Goal: Transaction & Acquisition: Book appointment/travel/reservation

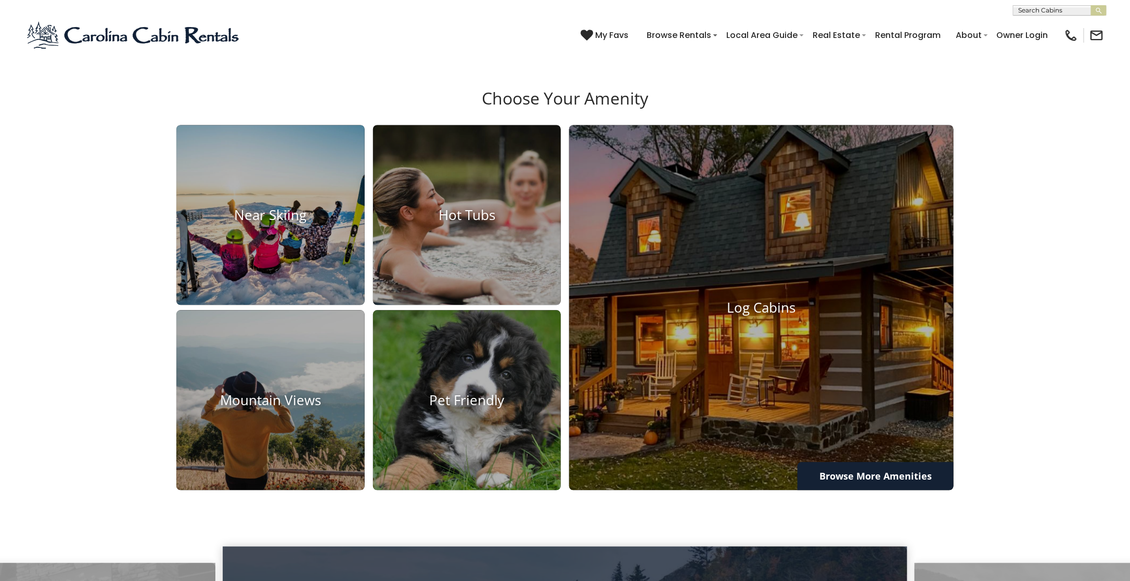
scroll to position [971, 0]
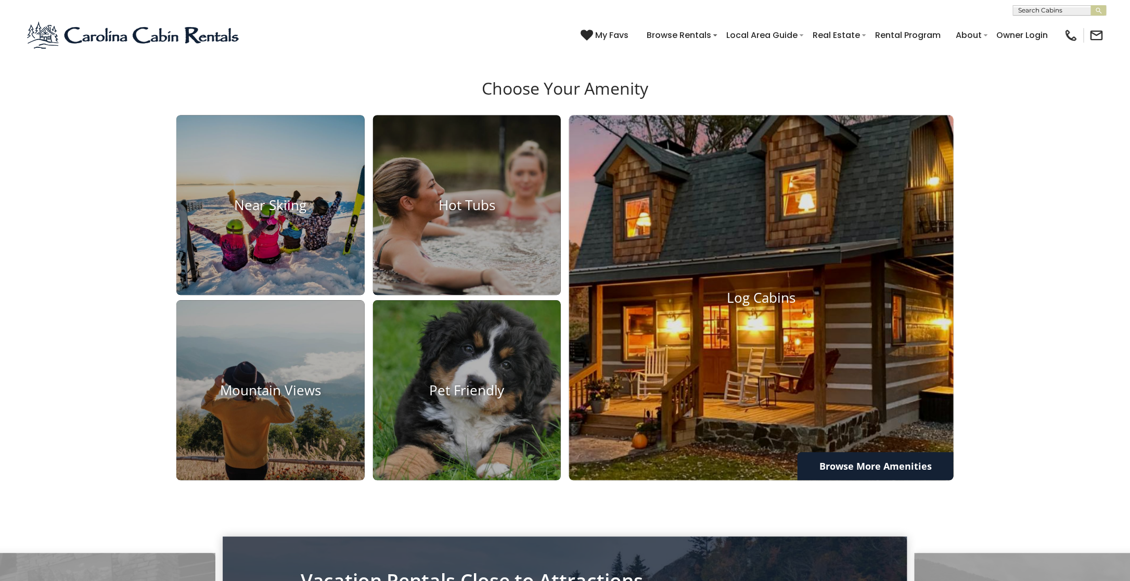
click at [682, 432] on img at bounding box center [761, 298] width 423 height 402
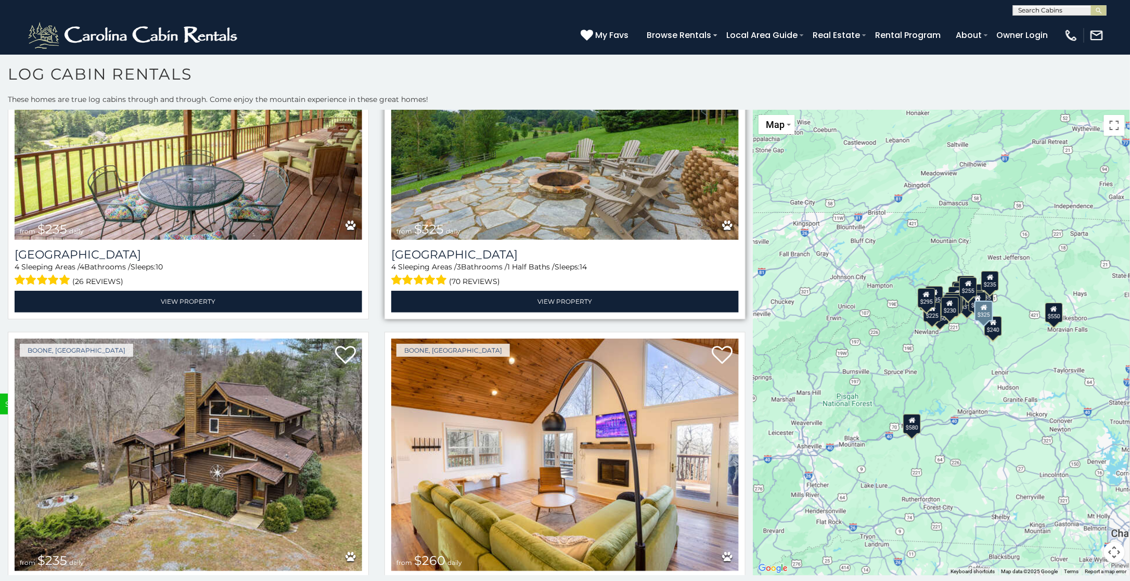
scroll to position [4439, 0]
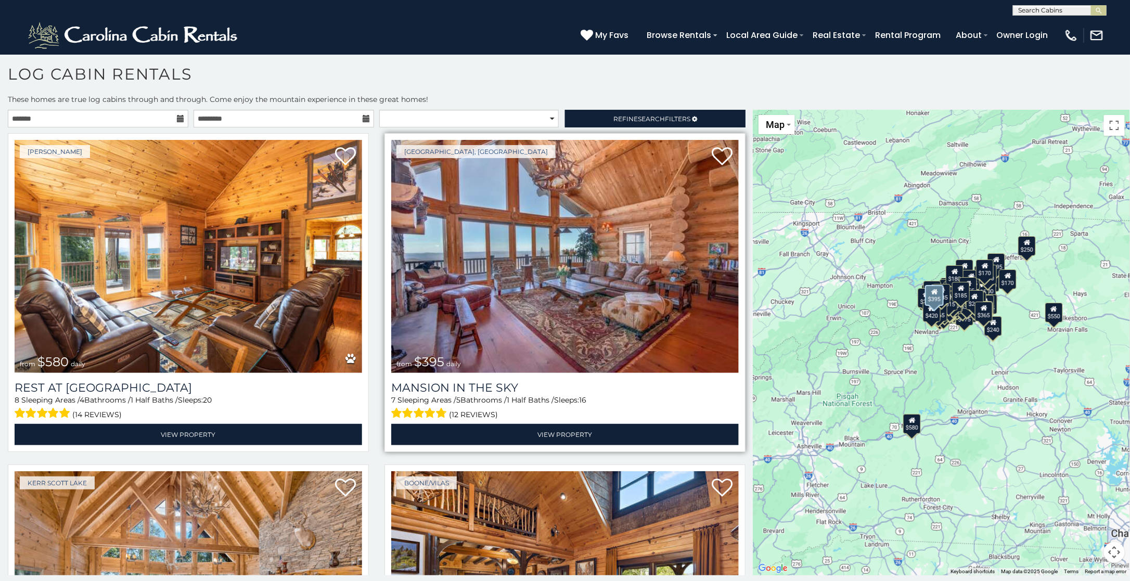
click at [606, 246] on img at bounding box center [565, 256] width 348 height 233
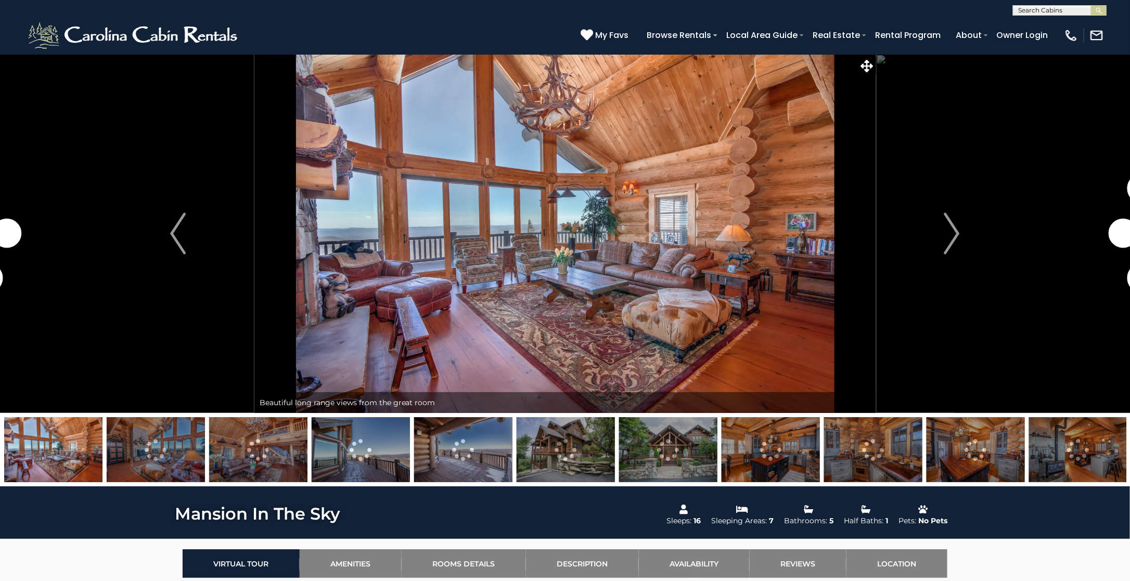
click at [955, 229] on img "Next" at bounding box center [952, 234] width 16 height 42
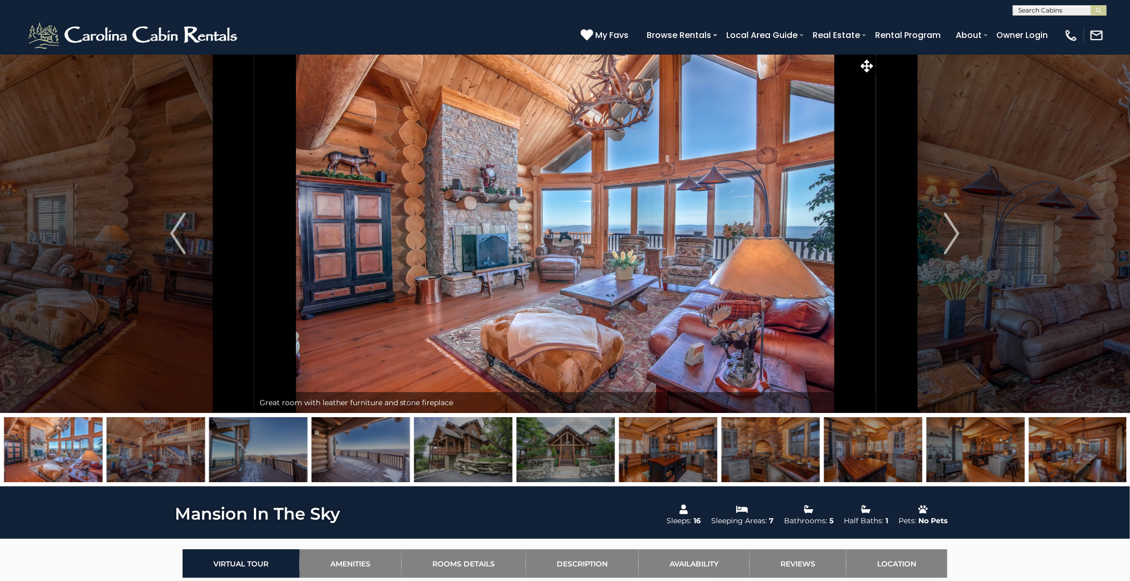
click at [955, 229] on img "Next" at bounding box center [952, 234] width 16 height 42
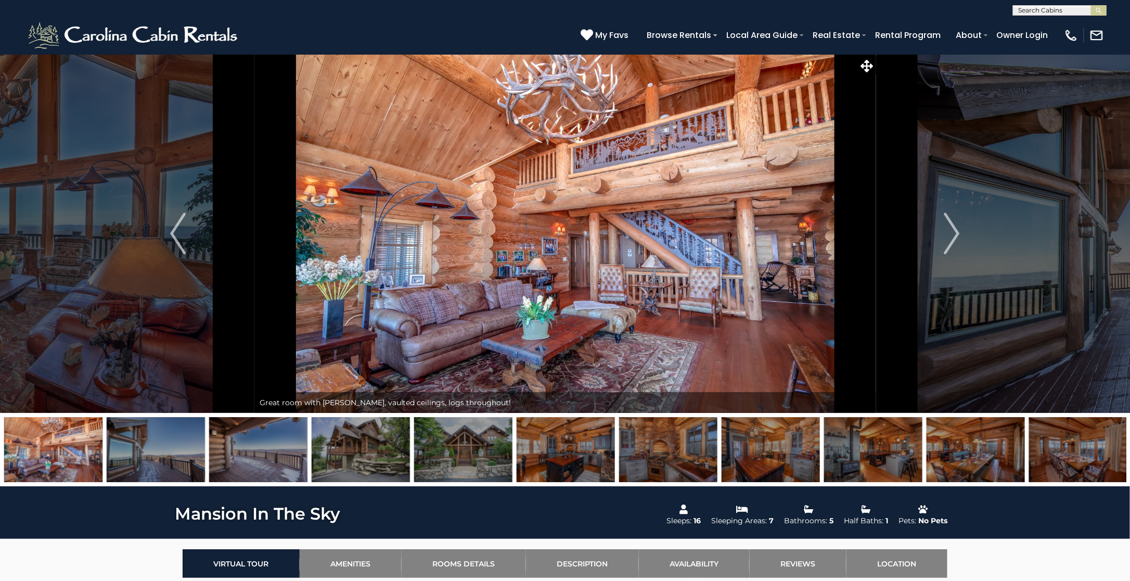
click at [955, 229] on img "Next" at bounding box center [952, 234] width 16 height 42
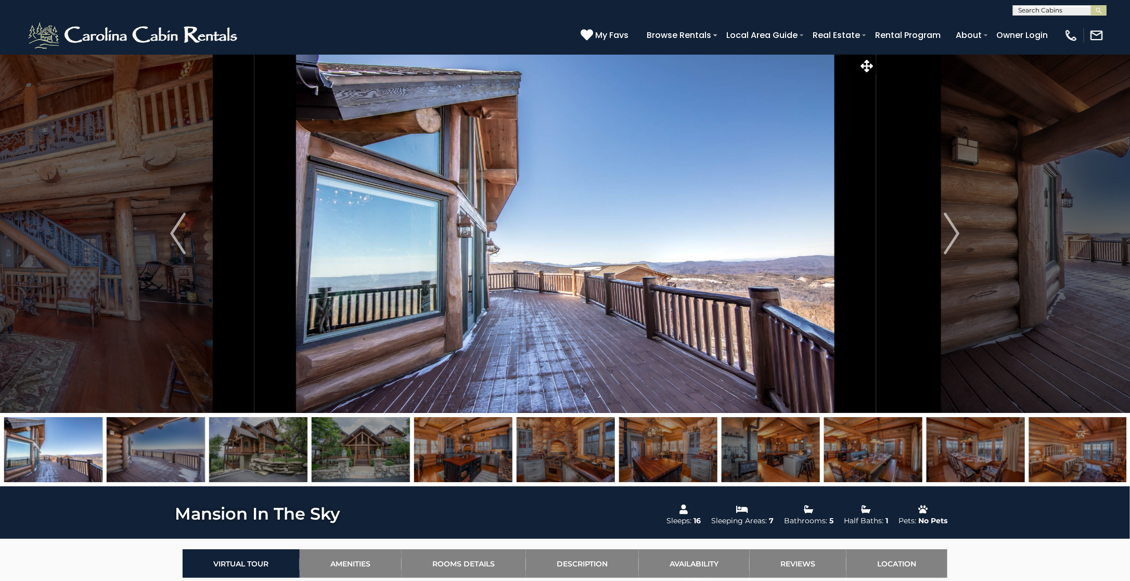
click at [955, 229] on img "Next" at bounding box center [952, 234] width 16 height 42
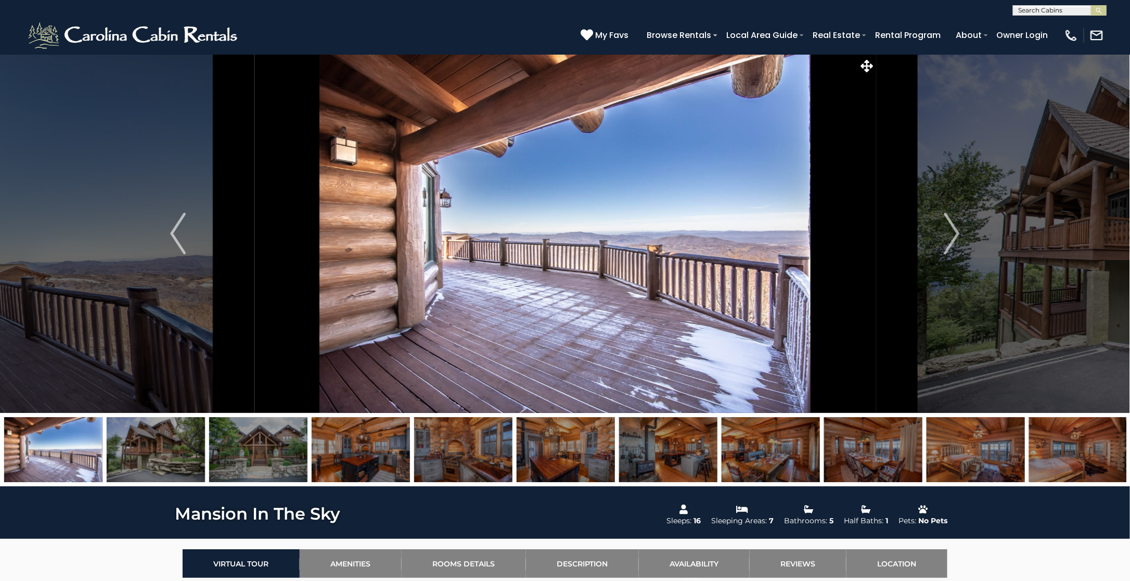
click at [955, 229] on img "Next" at bounding box center [952, 234] width 16 height 42
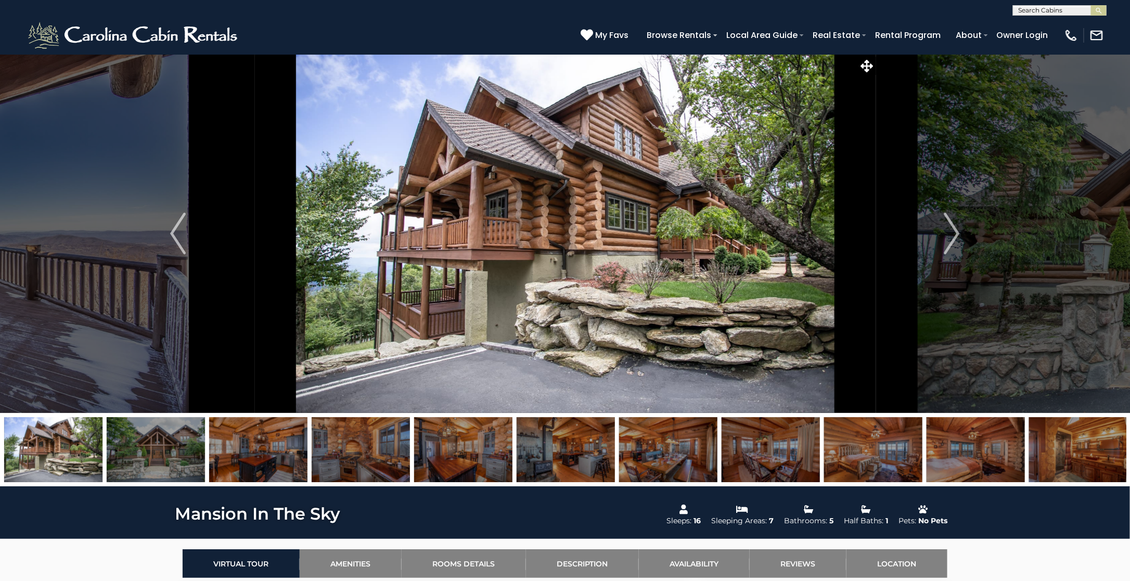
click at [955, 229] on img "Next" at bounding box center [952, 234] width 16 height 42
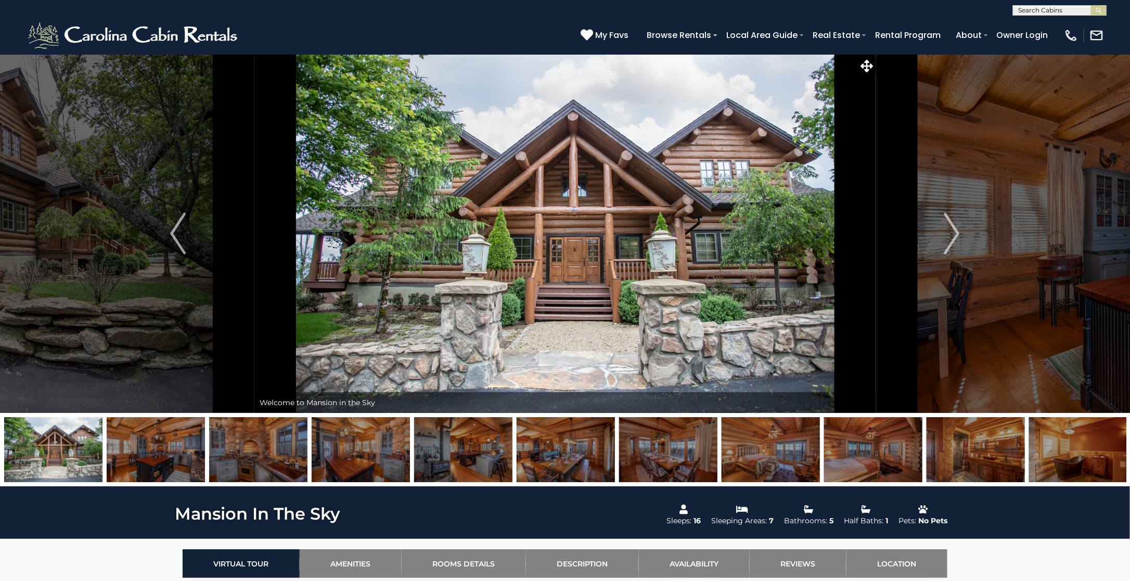
click at [955, 229] on img "Next" at bounding box center [952, 234] width 16 height 42
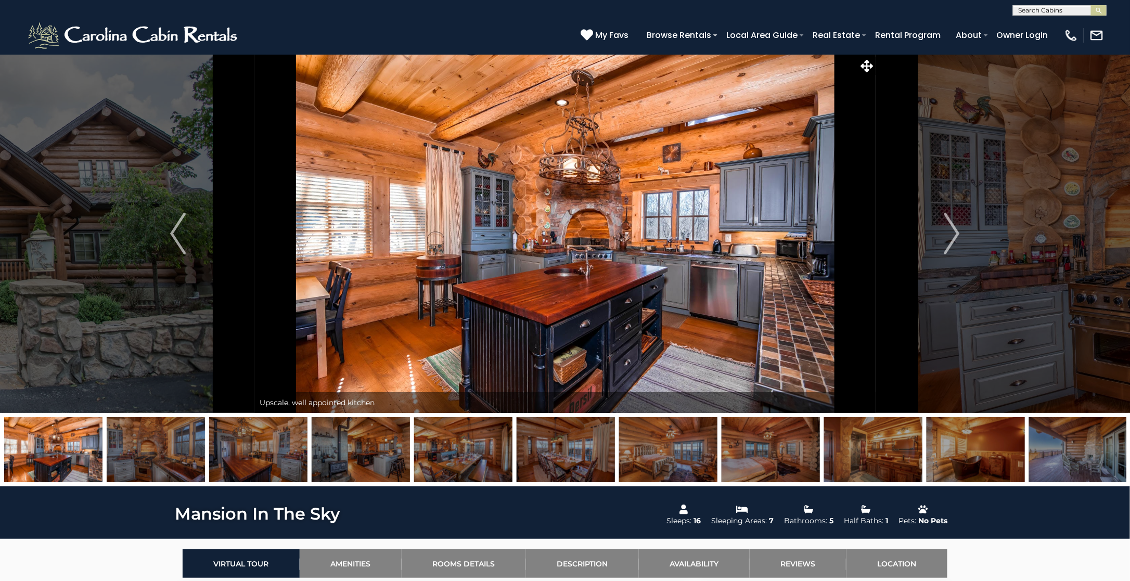
click at [955, 229] on img "Next" at bounding box center [952, 234] width 16 height 42
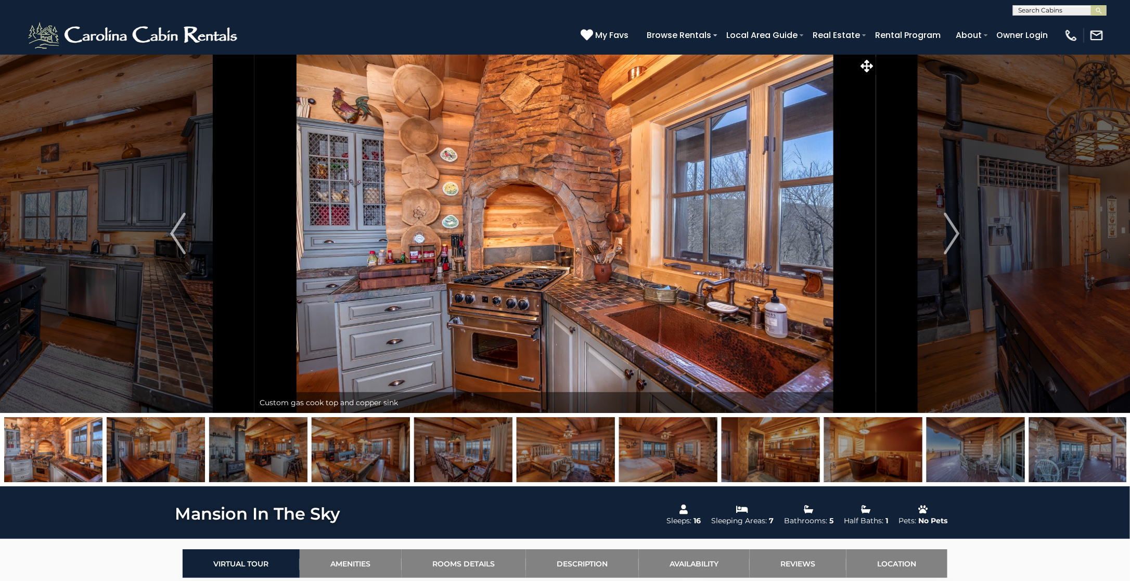
click at [955, 229] on img "Next" at bounding box center [952, 234] width 16 height 42
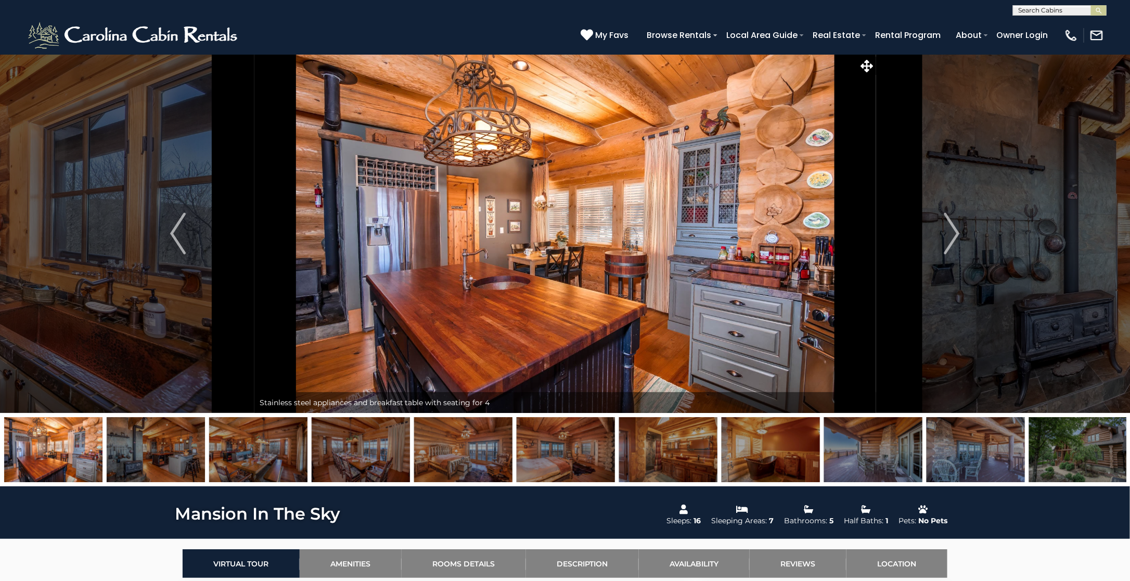
click at [759, 460] on img at bounding box center [771, 449] width 98 height 65
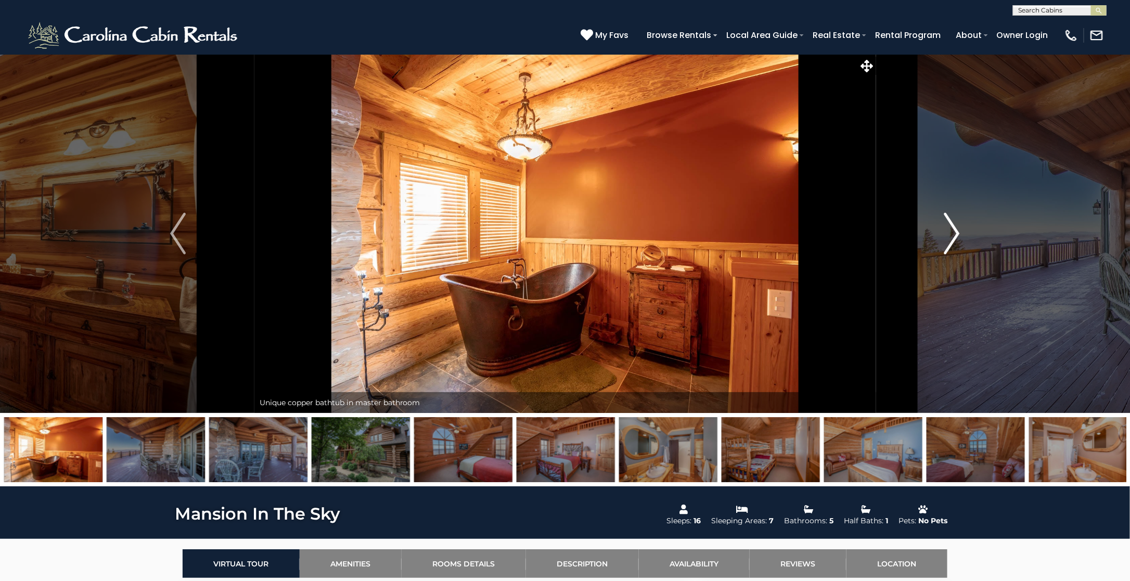
click at [952, 227] on img "Next" at bounding box center [952, 234] width 16 height 42
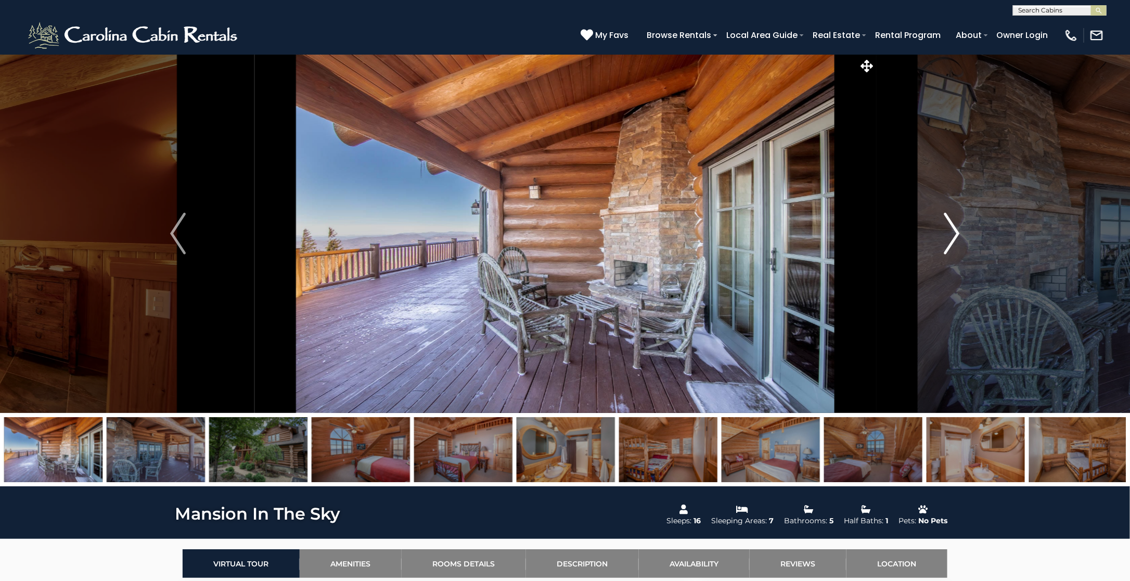
click at [952, 227] on img "Next" at bounding box center [952, 234] width 16 height 42
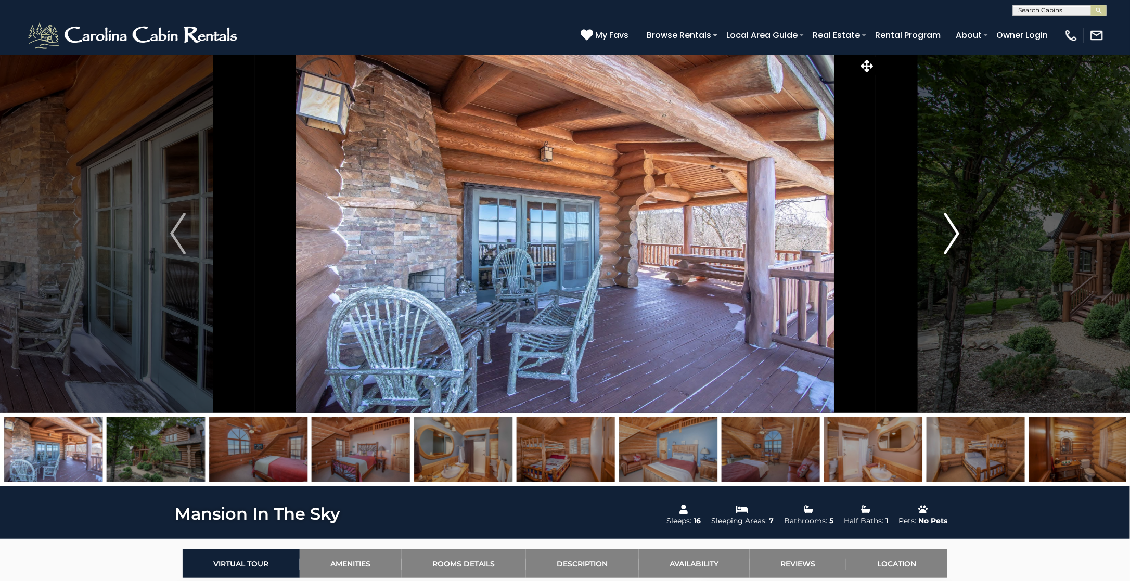
click at [952, 227] on img "Next" at bounding box center [952, 234] width 16 height 42
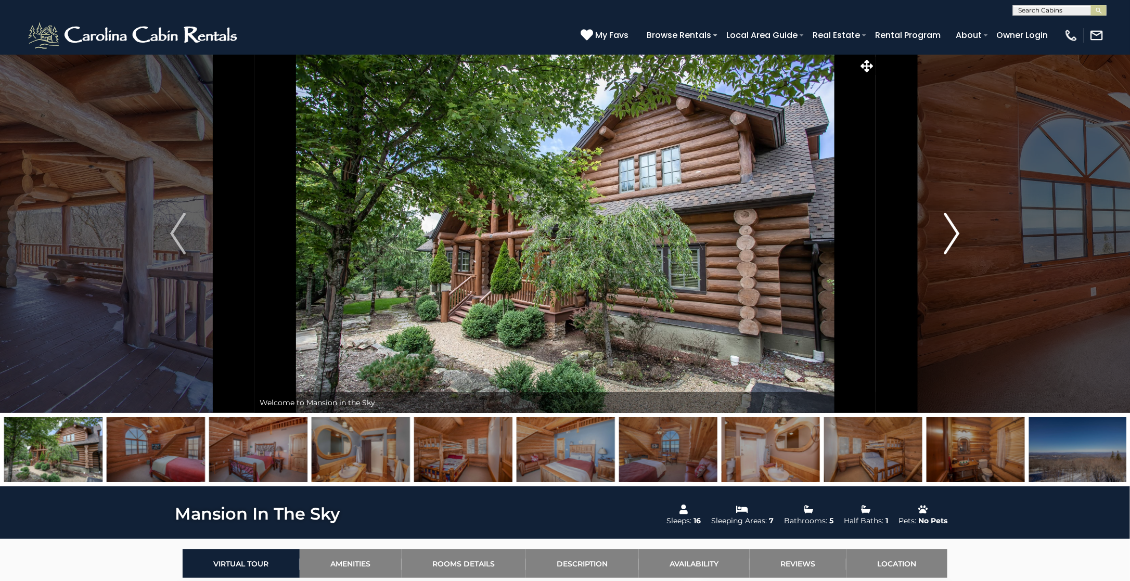
click at [952, 227] on img "Next" at bounding box center [952, 234] width 16 height 42
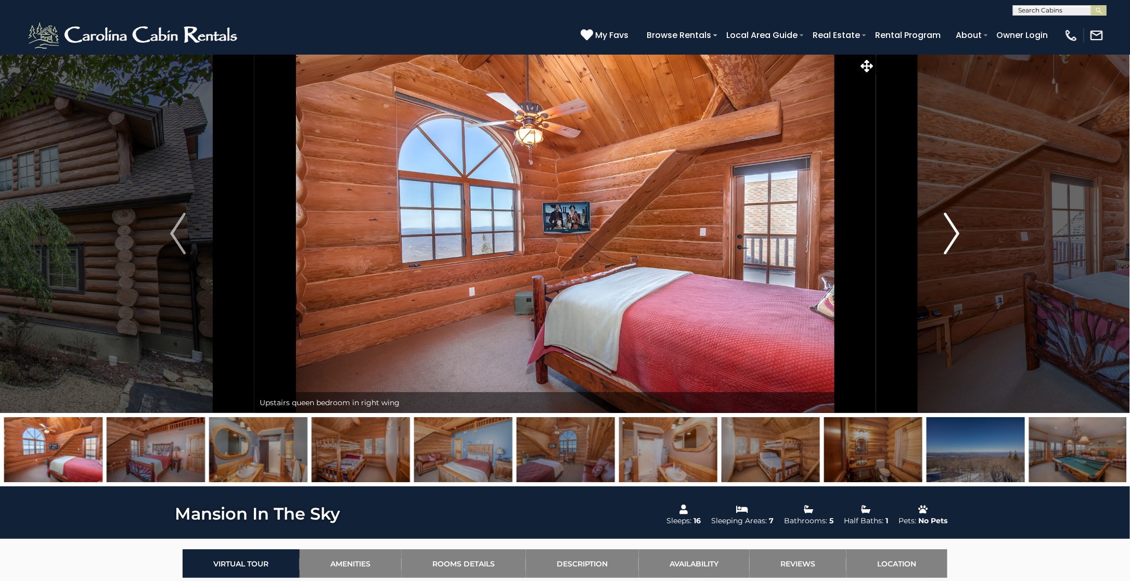
click at [952, 227] on img "Next" at bounding box center [952, 234] width 16 height 42
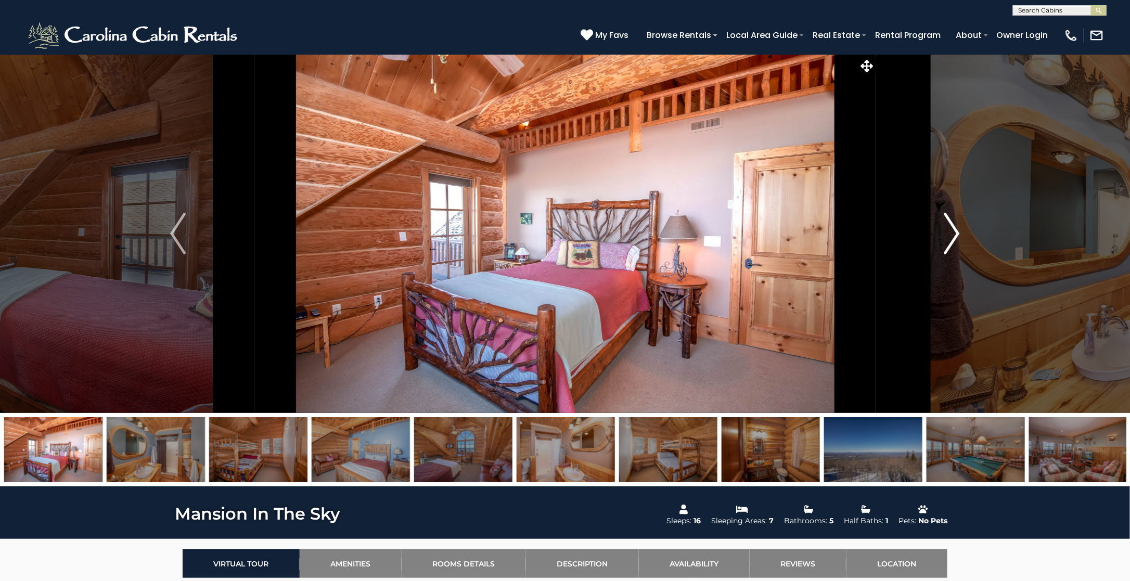
click at [952, 227] on img "Next" at bounding box center [952, 234] width 16 height 42
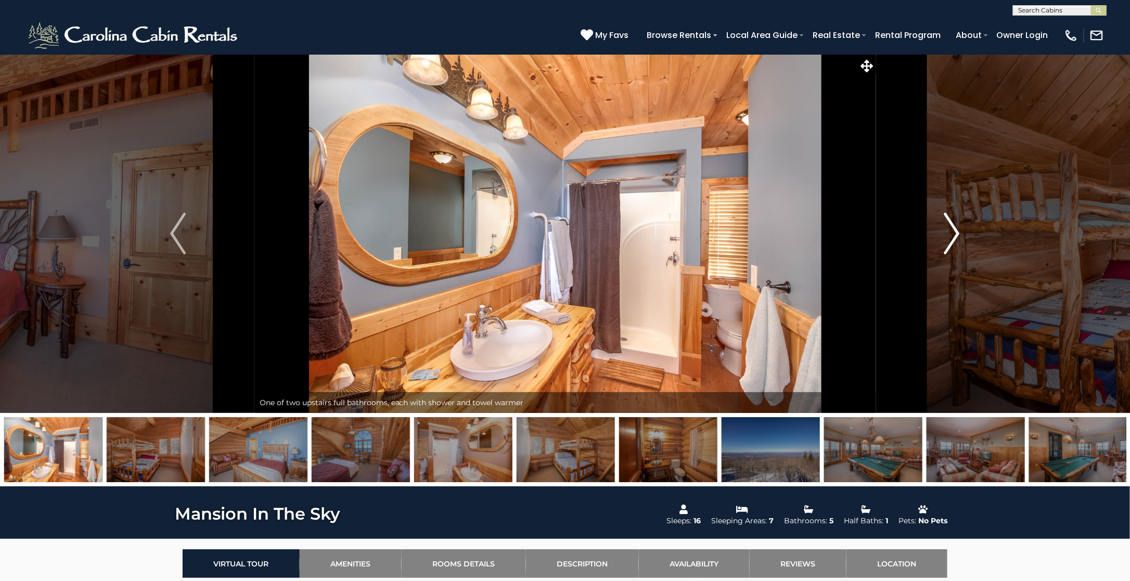
click at [952, 227] on img "Next" at bounding box center [952, 234] width 16 height 42
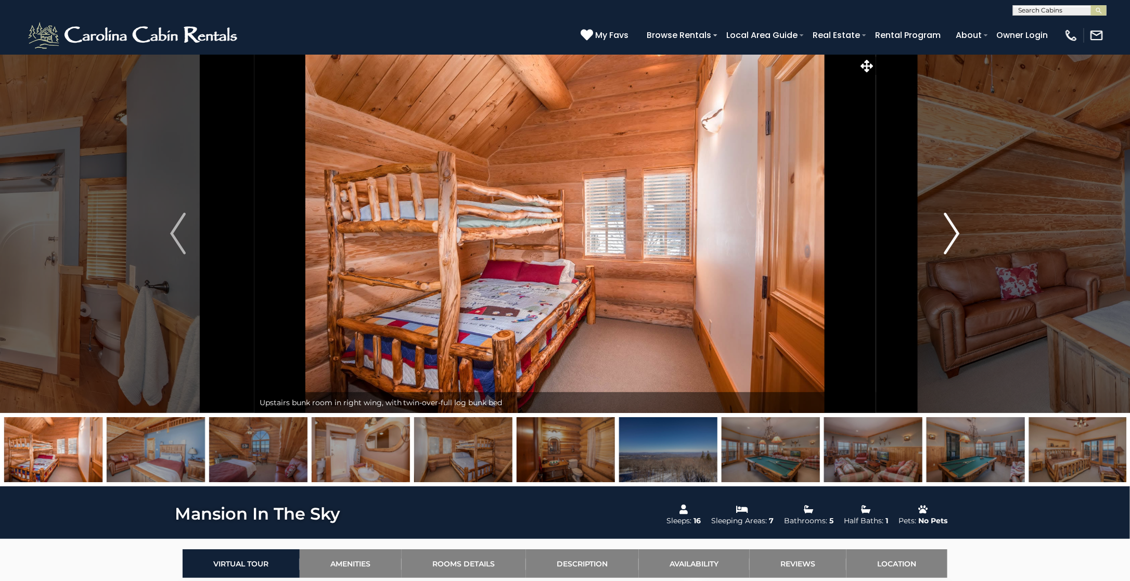
click at [952, 227] on img "Next" at bounding box center [952, 234] width 16 height 42
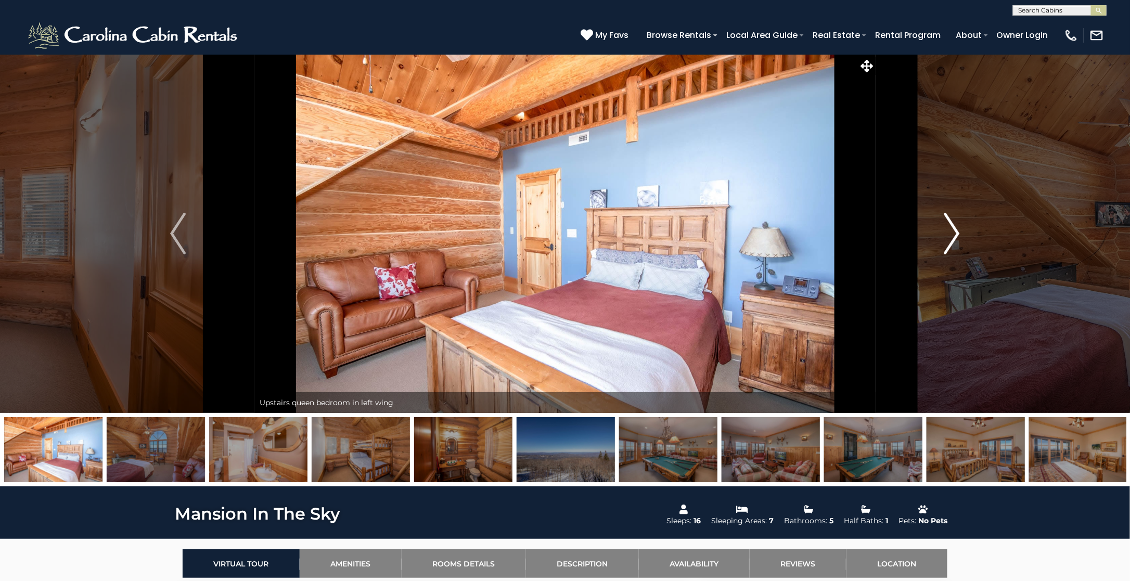
click at [952, 227] on img "Next" at bounding box center [952, 234] width 16 height 42
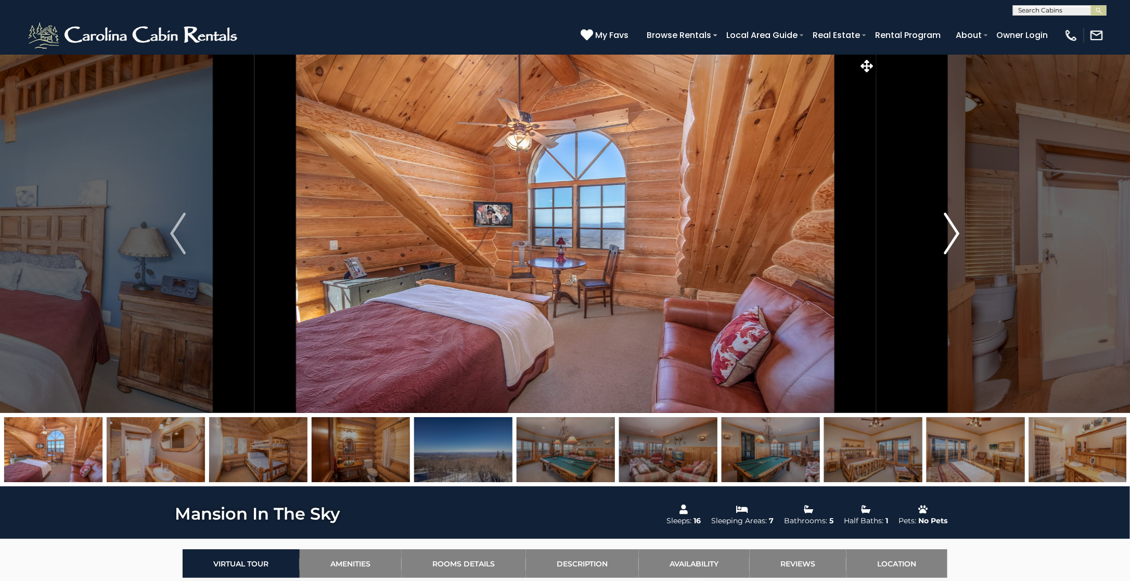
click at [952, 227] on img "Next" at bounding box center [952, 234] width 16 height 42
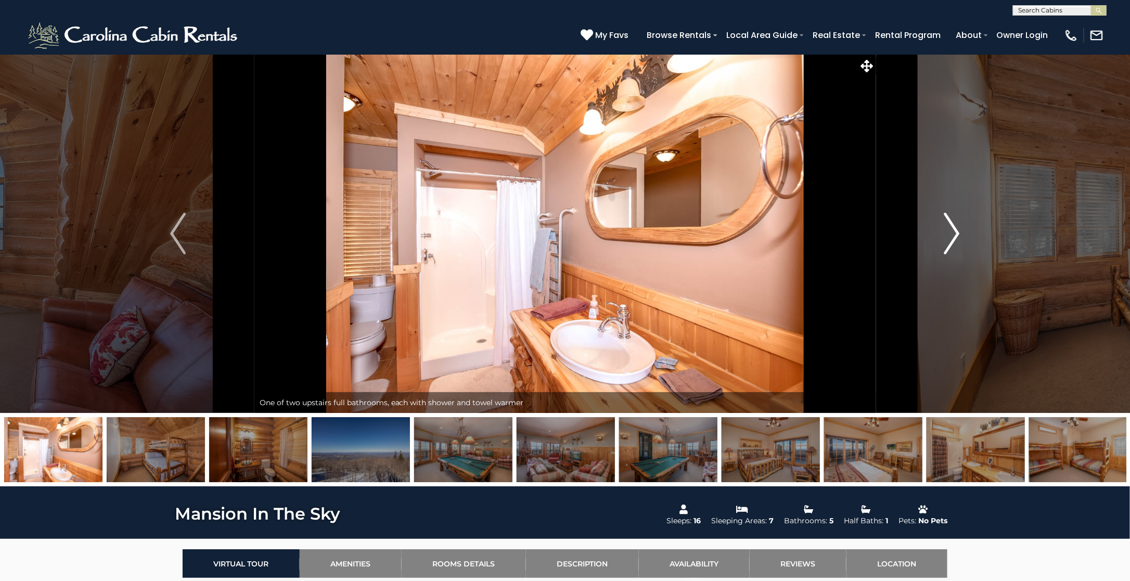
click at [952, 227] on img "Next" at bounding box center [952, 234] width 16 height 42
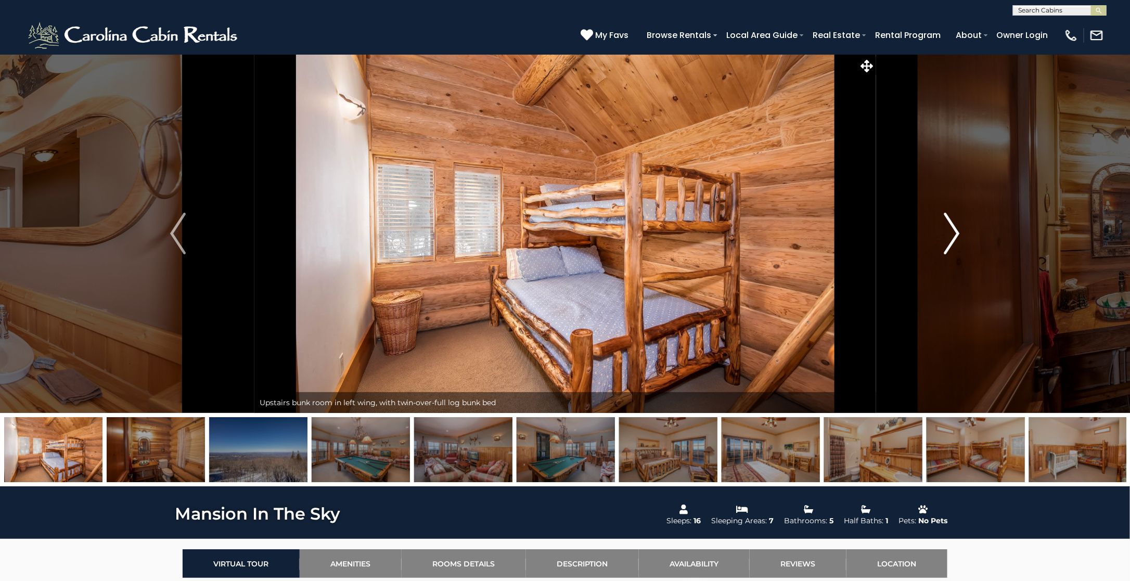
click at [952, 227] on img "Next" at bounding box center [952, 234] width 16 height 42
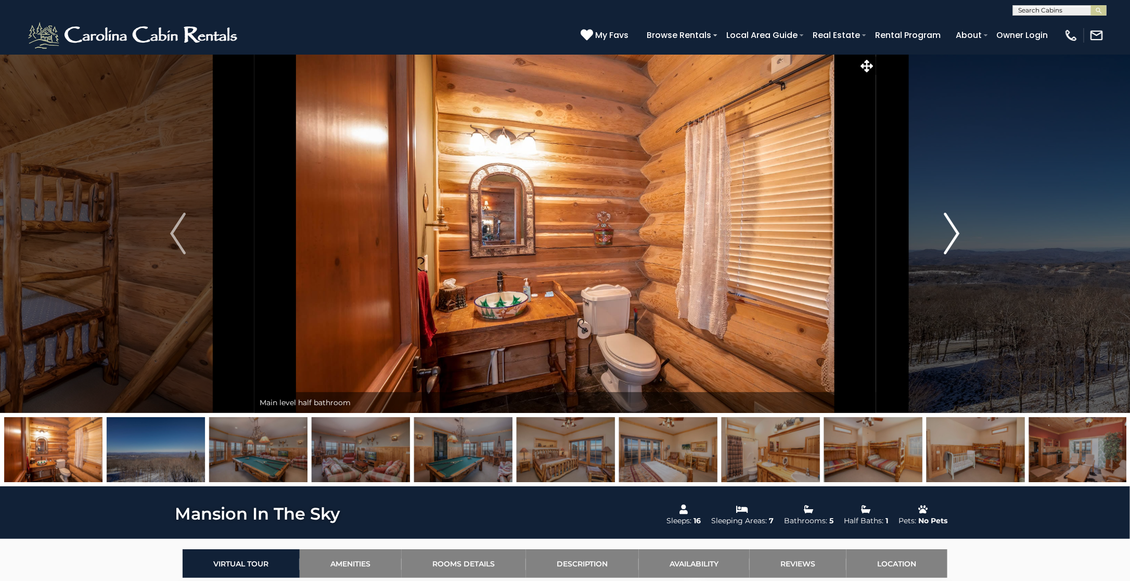
click at [952, 227] on img "Next" at bounding box center [952, 234] width 16 height 42
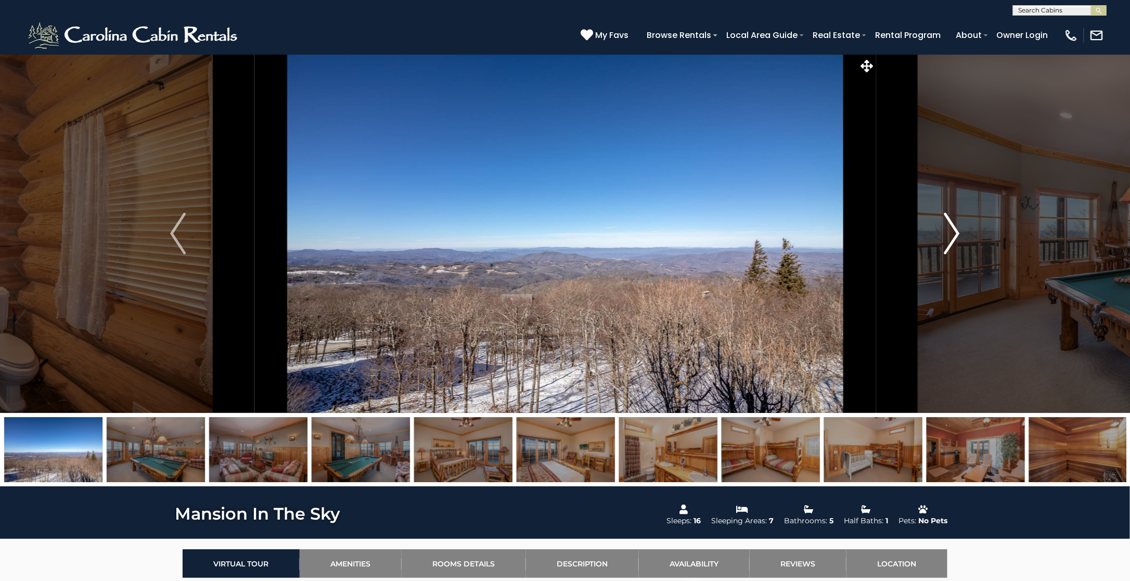
click at [952, 227] on img "Next" at bounding box center [952, 234] width 16 height 42
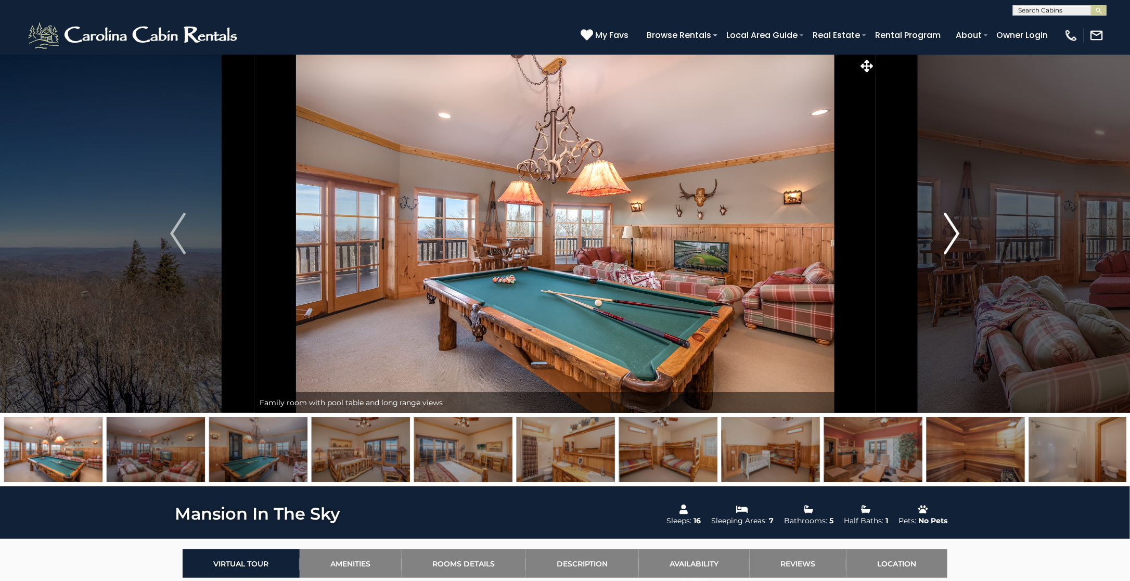
click at [952, 227] on img "Next" at bounding box center [952, 234] width 16 height 42
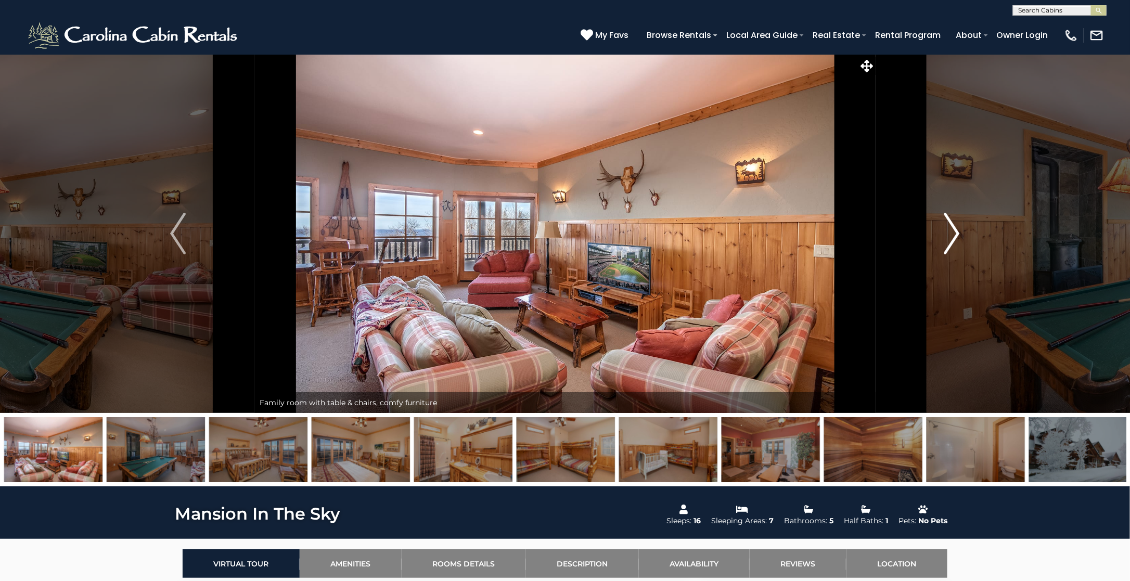
click at [952, 227] on img "Next" at bounding box center [952, 234] width 16 height 42
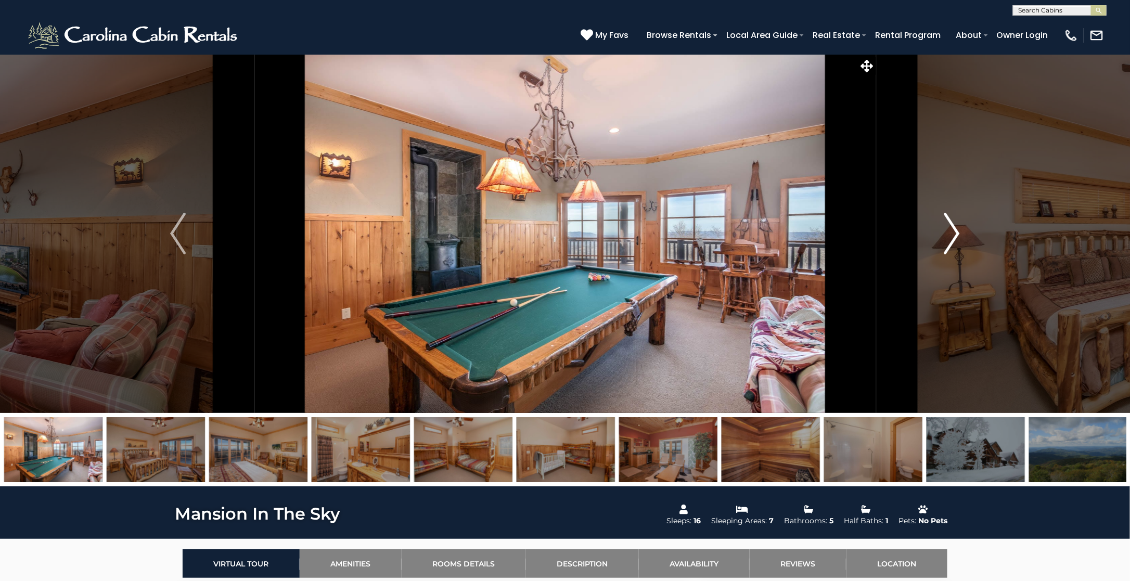
click at [952, 227] on img "Next" at bounding box center [952, 234] width 16 height 42
